Goal: Task Accomplishment & Management: Manage account settings

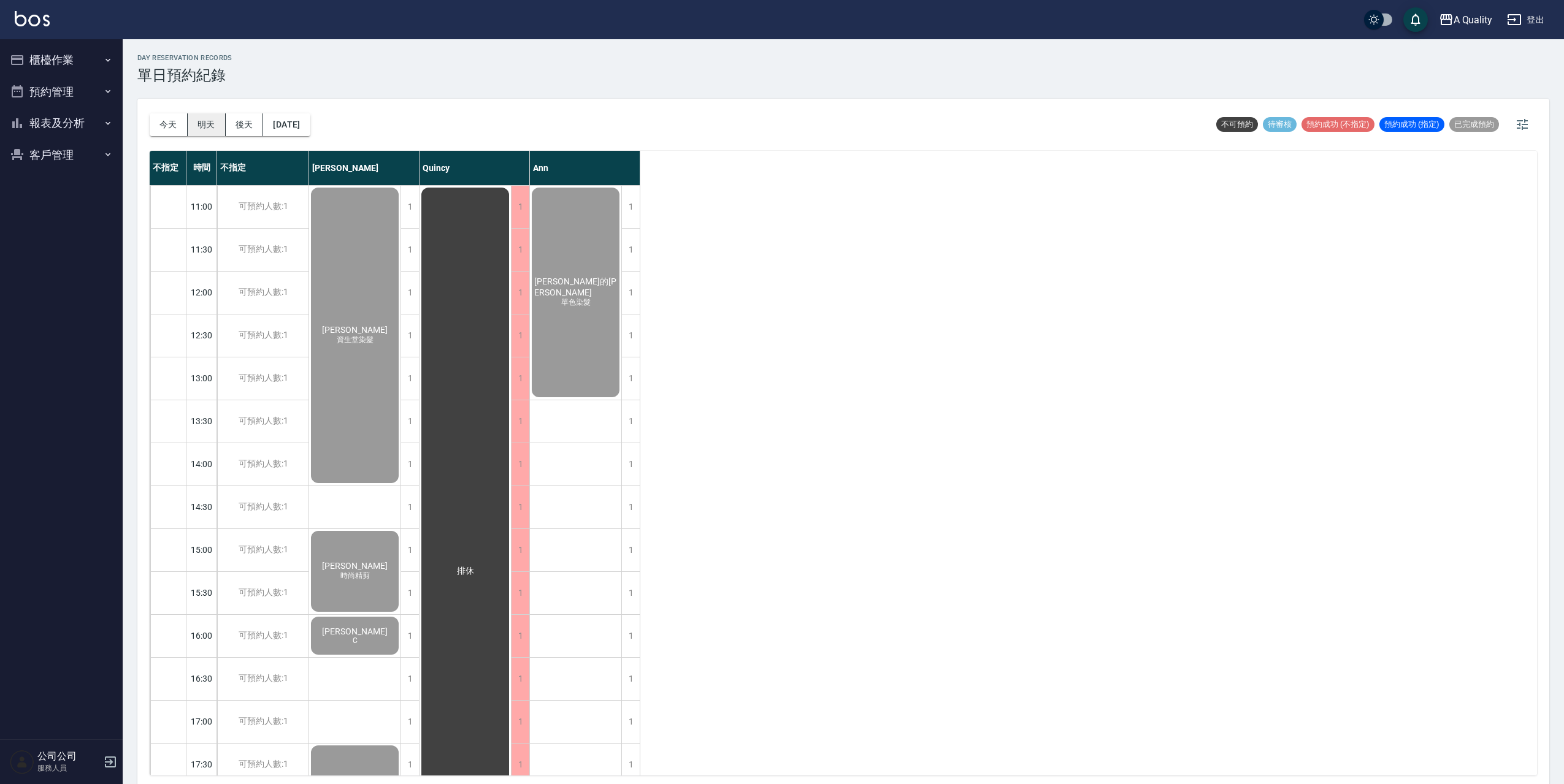
click at [205, 127] on button "明天" at bounding box center [206, 124] width 38 height 23
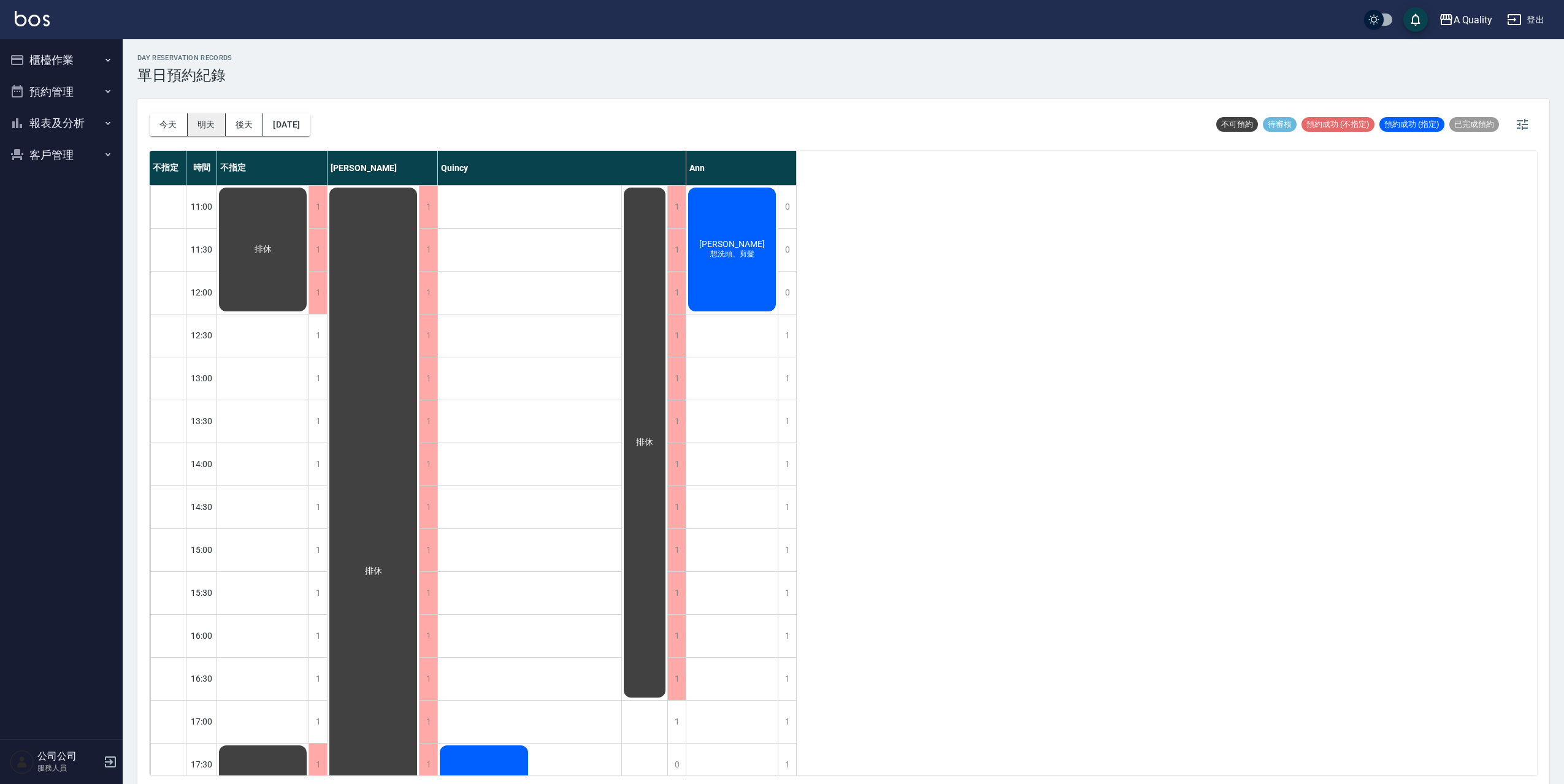
click at [203, 123] on button "明天" at bounding box center [206, 124] width 38 height 23
click at [174, 126] on button "今天" at bounding box center [168, 124] width 38 height 23
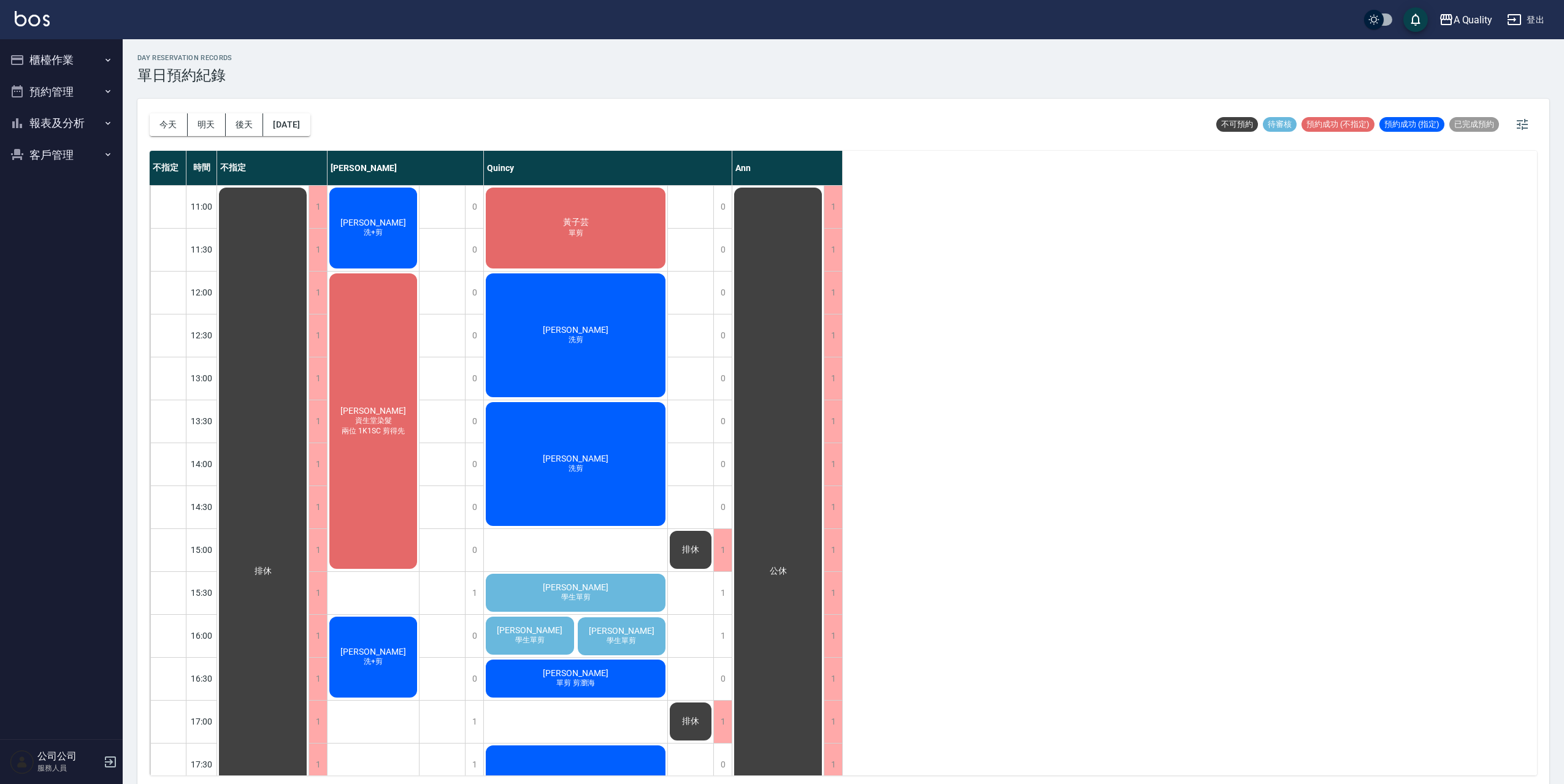
click at [350, 389] on div "洪淑君 資生堂染髮 兩位 1K1SC 剪得先" at bounding box center [373, 421] width 91 height 299
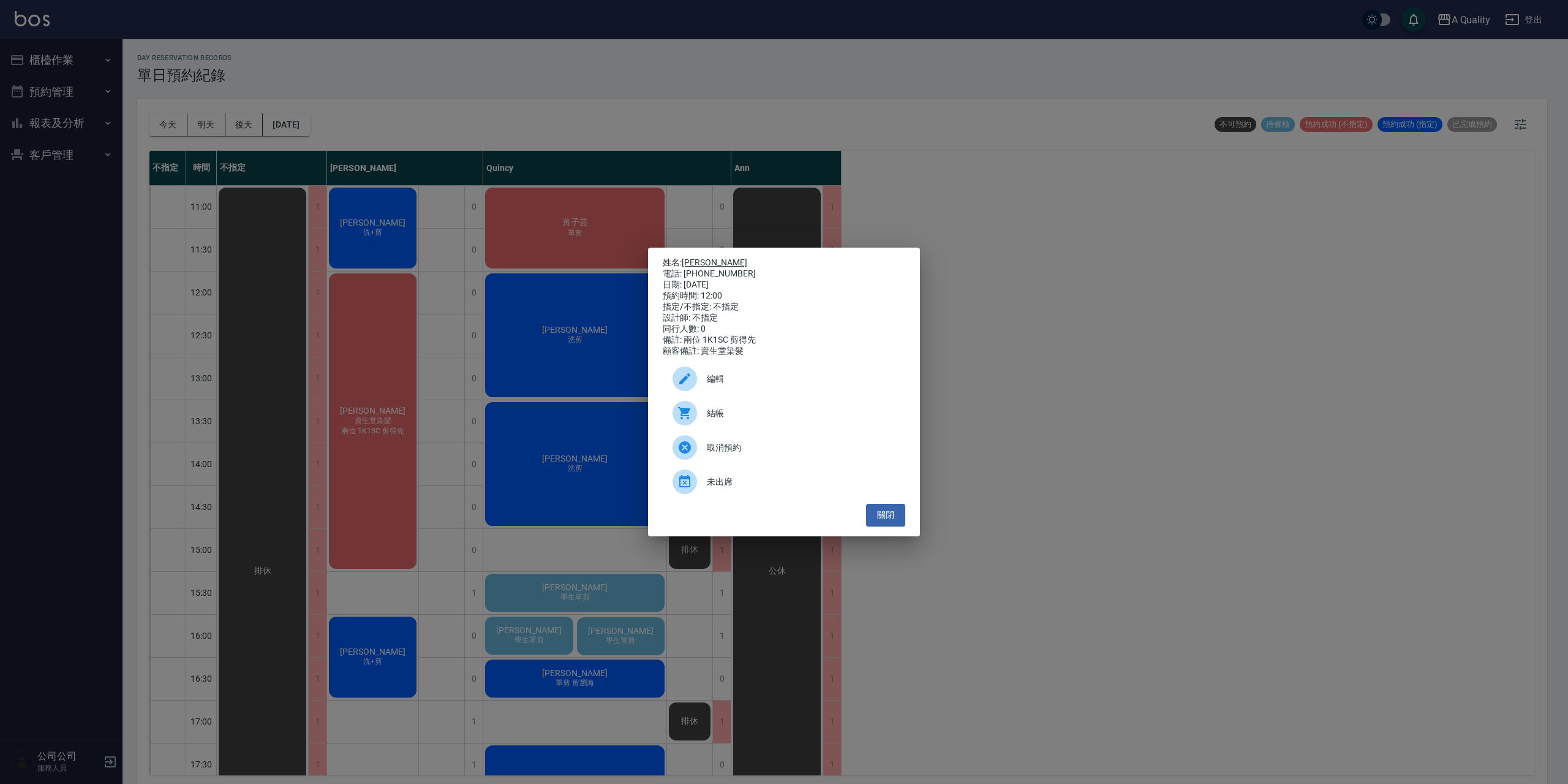
click at [703, 262] on link "洪淑君" at bounding box center [715, 262] width 66 height 10
click at [885, 504] on ul "編輯 結帳 取消預約 未出席" at bounding box center [784, 430] width 243 height 147
click at [893, 509] on div "姓名: 洪淑君 電話: 0970787374 日期: 2025/10/06 預約時間: 12:00 指定/不指定: 不指定 設計師: 不指定 同行人數: 0 …" at bounding box center [784, 392] width 272 height 288
click at [893, 511] on button "關閉" at bounding box center [885, 515] width 39 height 23
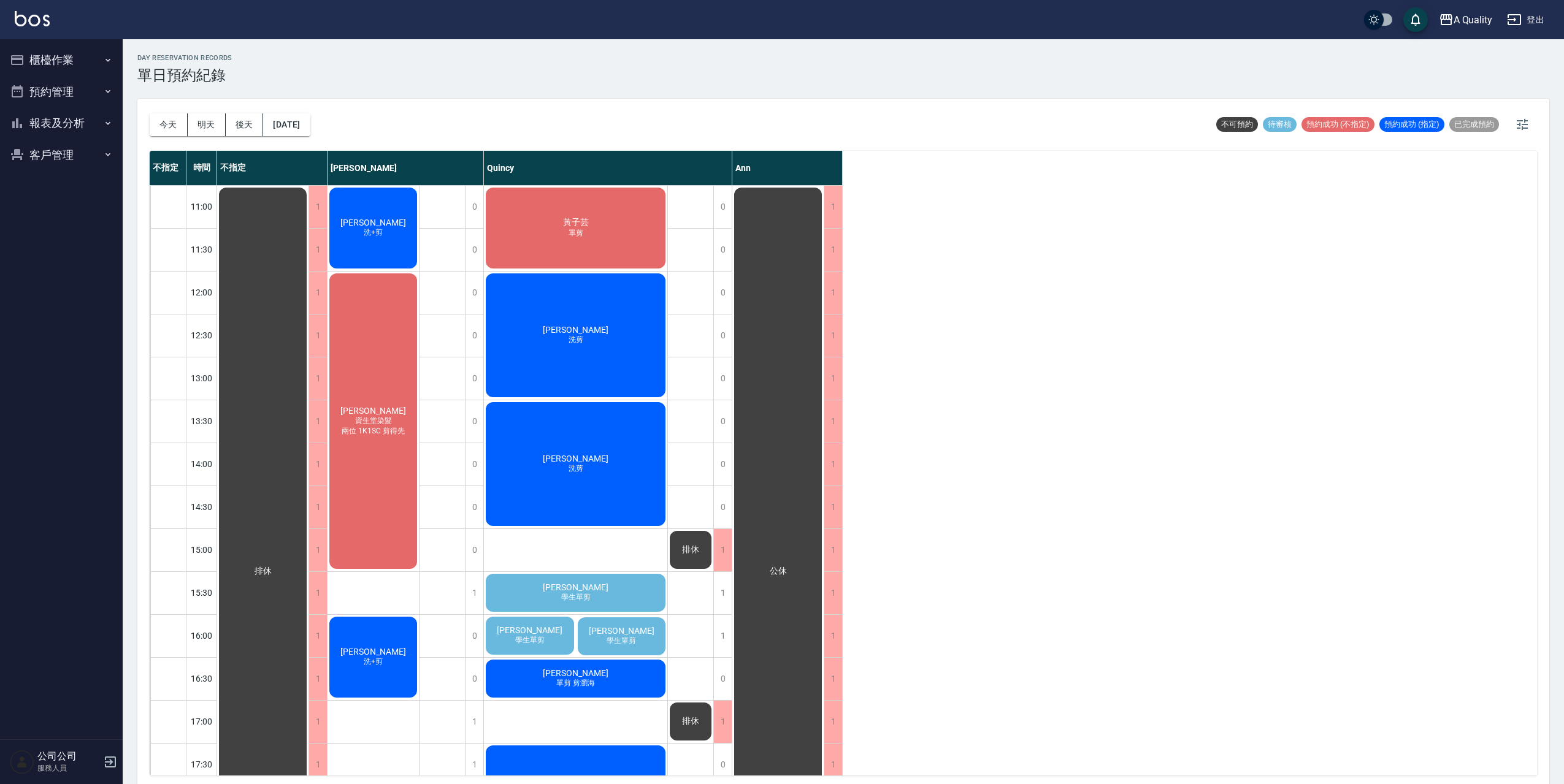
click at [662, 220] on div "黃子芸 單剪" at bounding box center [575, 228] width 183 height 84
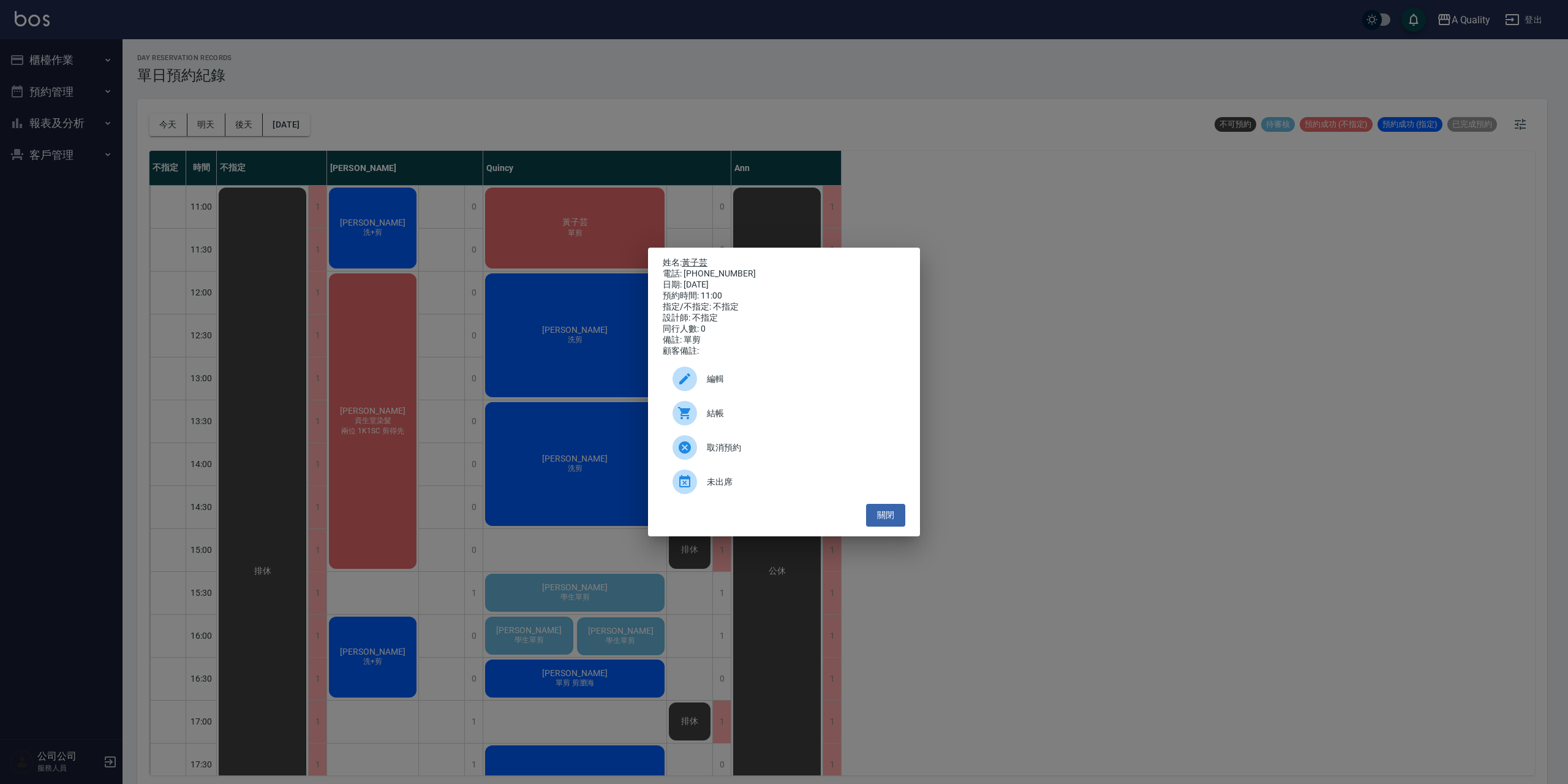
click at [689, 260] on link "黃子芸" at bounding box center [694, 262] width 25 height 10
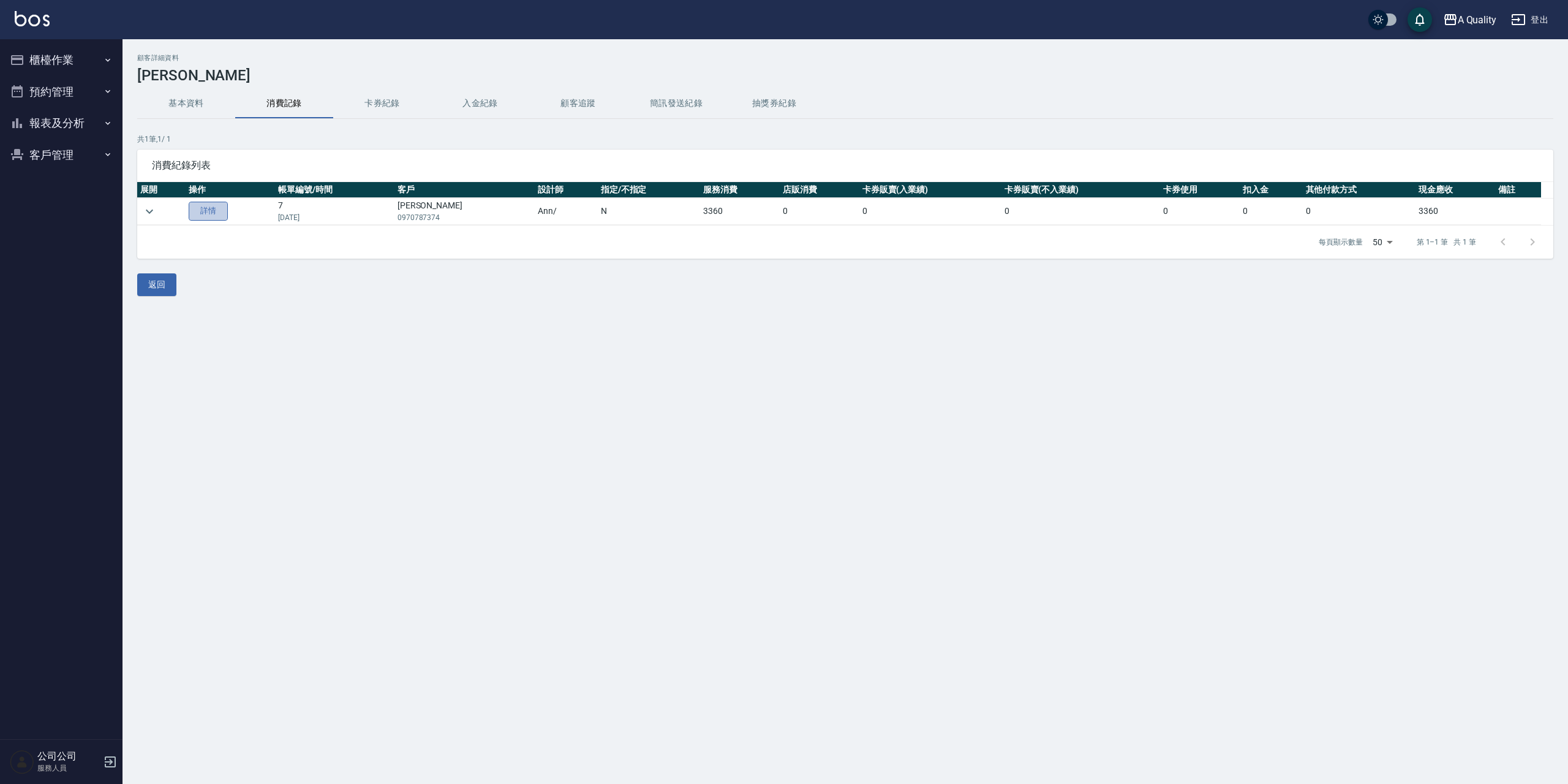
click at [206, 214] on link "詳情" at bounding box center [208, 211] width 39 height 19
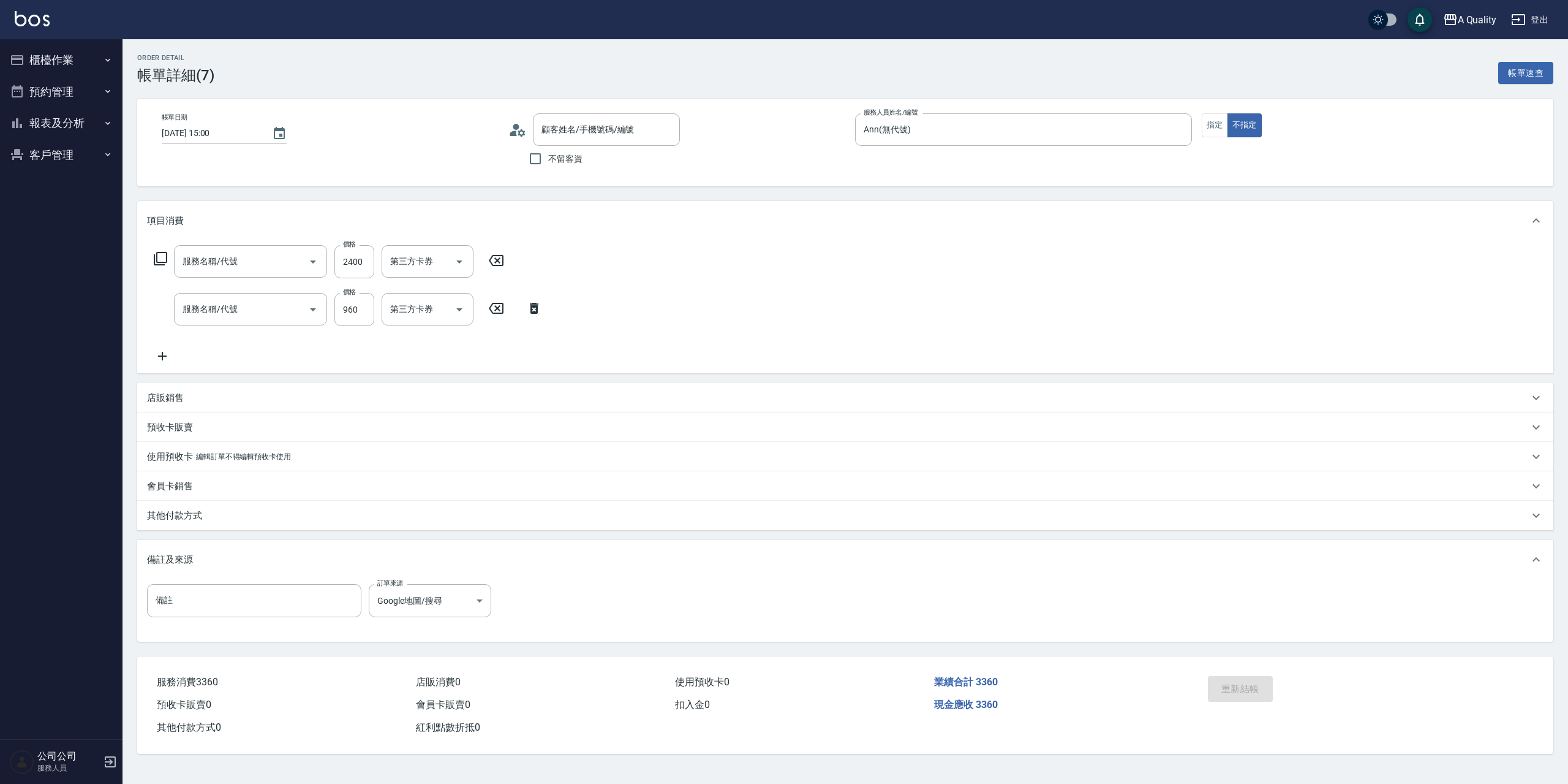
type input "2025/09/28 15:00"
type input "Ann(無代號)"
type input "Google地圖/搜尋"
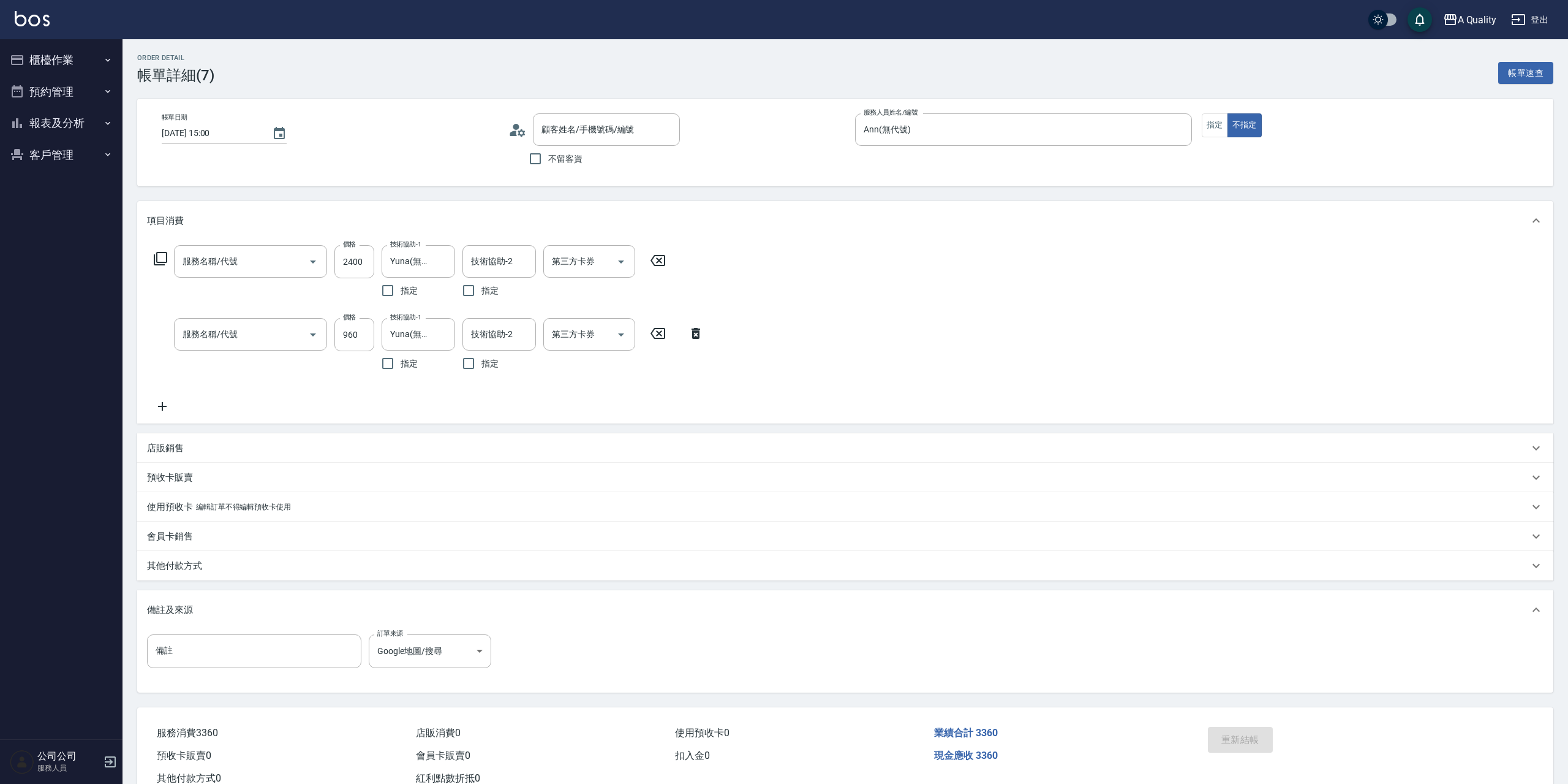
type input "洪淑君/0970787374/null"
type input "冷燙(330)"
type input "資生堂基礎護(501)"
